Goal: Task Accomplishment & Management: Complete application form

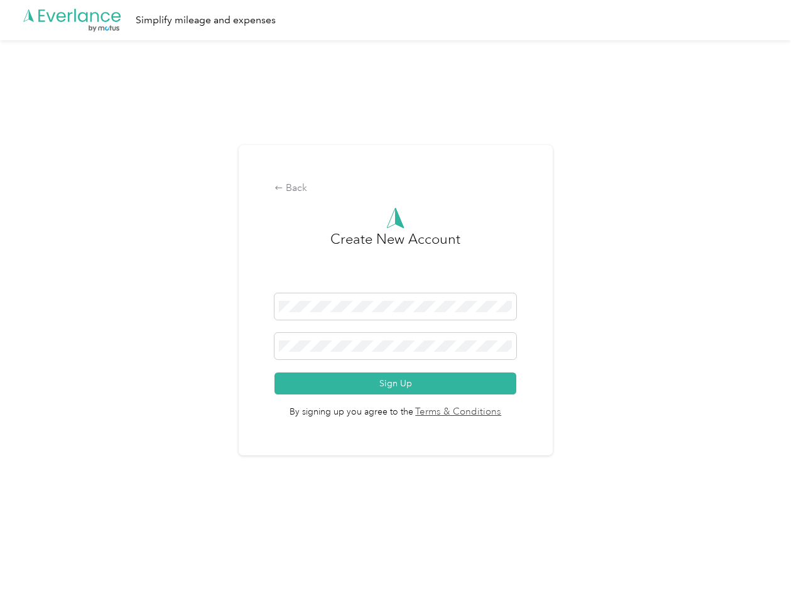
click at [398, 285] on h3 "Create New Account" at bounding box center [395, 261] width 130 height 65
click at [398, 20] on div ".cls-1 { fill: #00adee; } .cls-2 { fill: #fff; } .cls-3 { fill: #707372; } .cls…" at bounding box center [395, 20] width 791 height 40
click at [398, 188] on div "Back" at bounding box center [396, 188] width 242 height 15
click at [398, 383] on button "Sign Up" at bounding box center [396, 384] width 242 height 22
